Goal: Task Accomplishment & Management: Complete application form

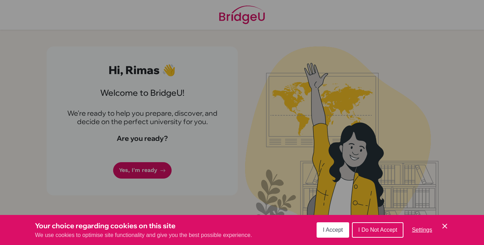
click at [152, 168] on div "Cookie Preferences" at bounding box center [242, 122] width 484 height 245
click at [157, 172] on div "Cookie Preferences" at bounding box center [242, 122] width 484 height 245
click at [346, 233] on button "I Accept" at bounding box center [333, 230] width 33 height 15
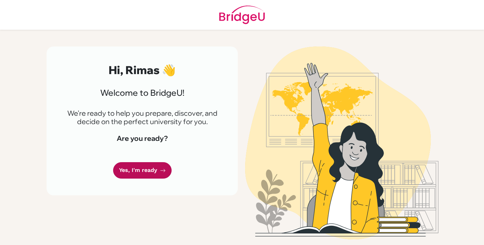
click at [131, 165] on link "Yes, I'm ready" at bounding box center [142, 170] width 58 height 16
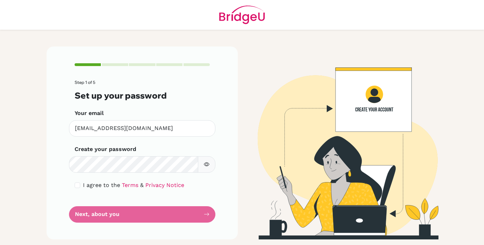
click at [209, 168] on button "button" at bounding box center [207, 165] width 18 height 16
click at [208, 166] on icon "button" at bounding box center [206, 164] width 5 height 5
click at [206, 166] on icon "button" at bounding box center [207, 165] width 6 height 6
click at [76, 183] on input "checkbox" at bounding box center [78, 186] width 6 height 6
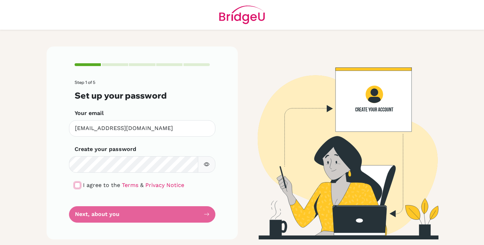
checkbox input "true"
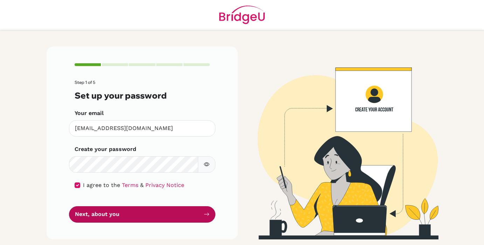
click at [101, 220] on button "Next, about you" at bounding box center [142, 215] width 146 height 16
